Goal: Information Seeking & Learning: Check status

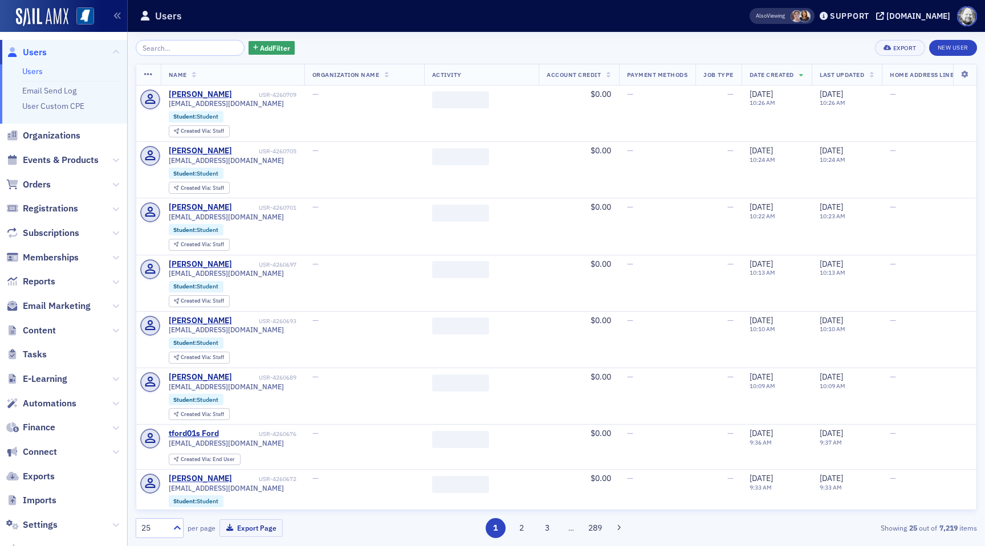
scroll to position [63, 0]
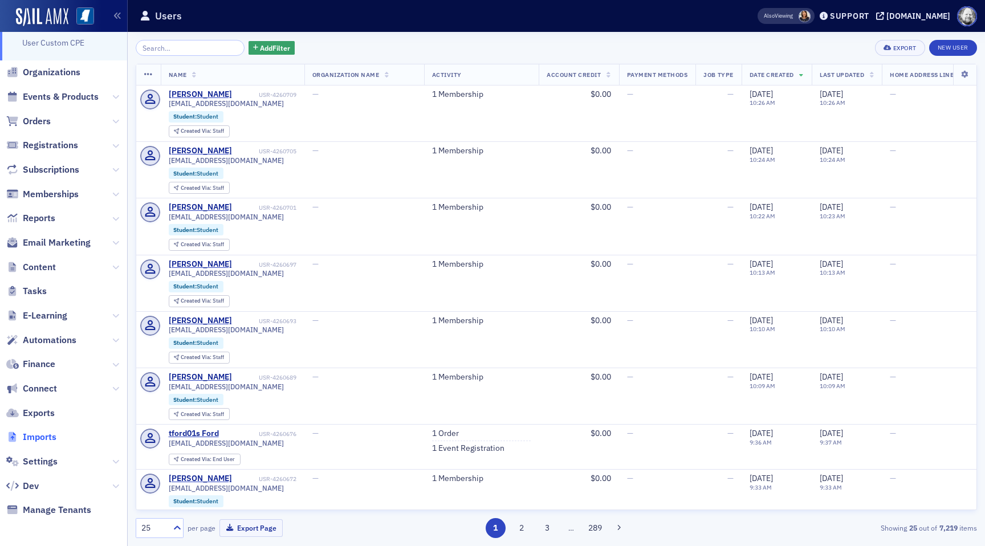
click at [44, 434] on span "Imports" at bounding box center [40, 437] width 34 height 13
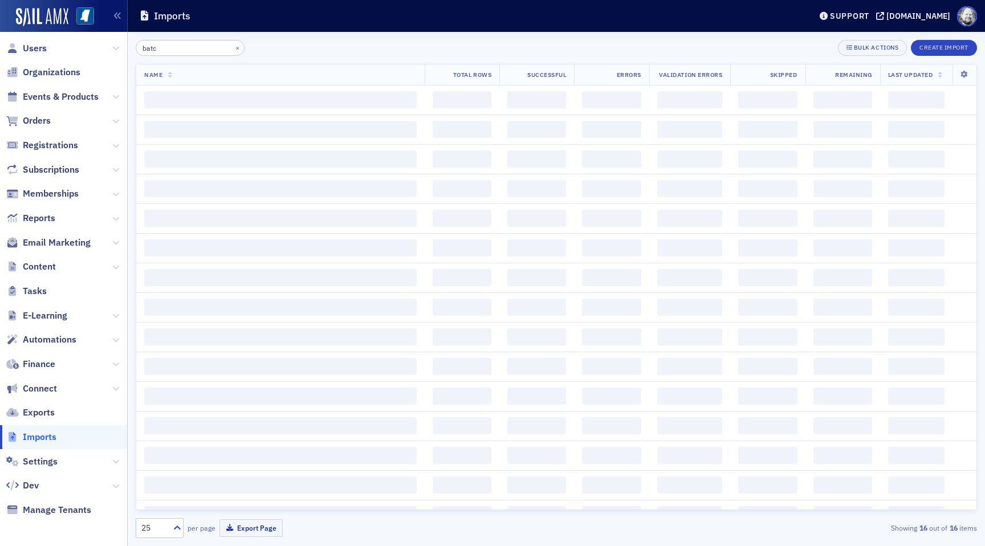
type input "batch"
type input "check"
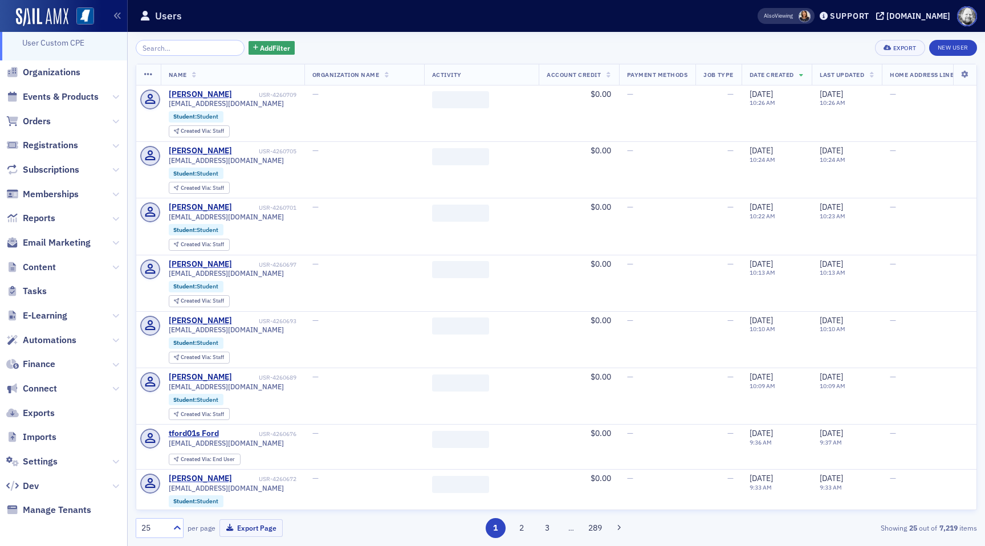
scroll to position [63, 0]
click at [40, 436] on span "Imports" at bounding box center [40, 437] width 34 height 13
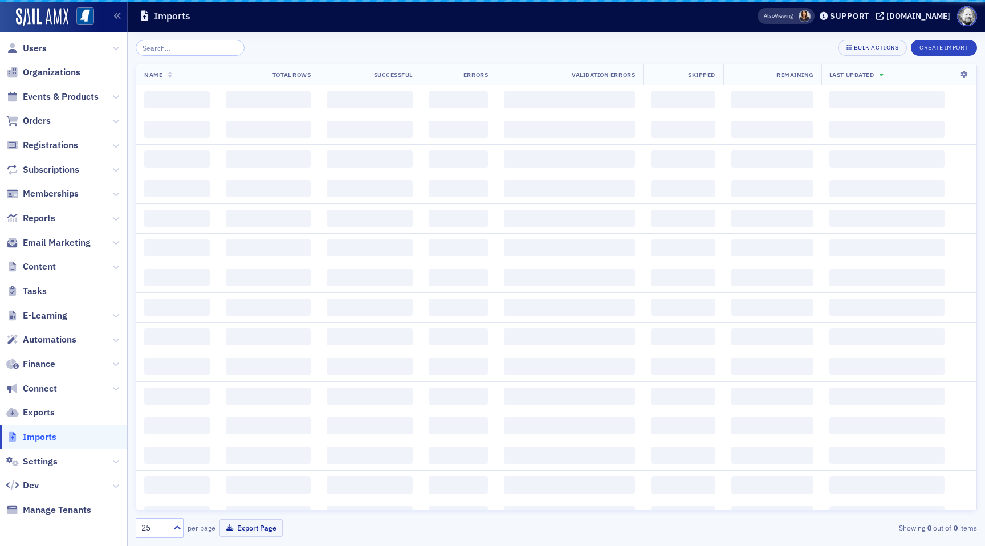
scroll to position [4, 0]
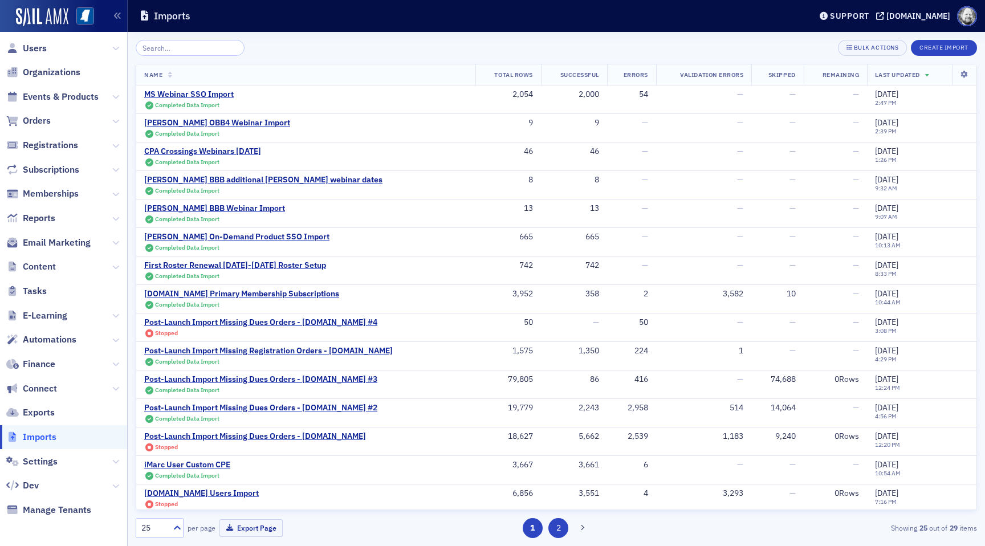
click at [554, 528] on button "2" at bounding box center [558, 528] width 20 height 20
